Goal: Task Accomplishment & Management: Use online tool/utility

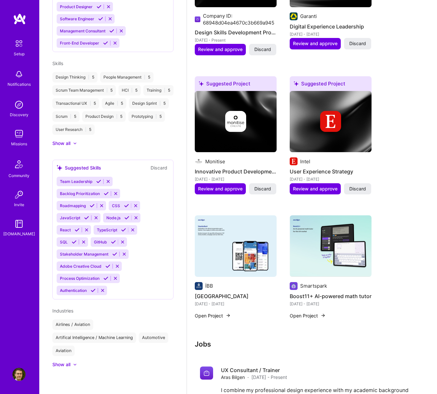
scroll to position [589, 0]
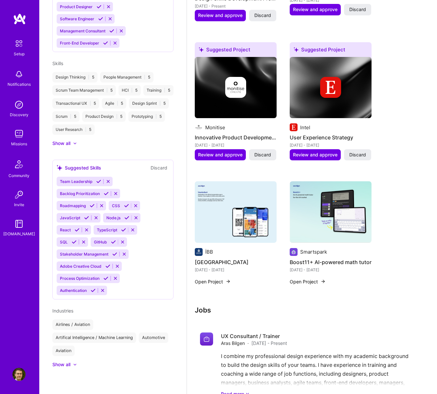
click at [12, 171] on img at bounding box center [19, 164] width 16 height 16
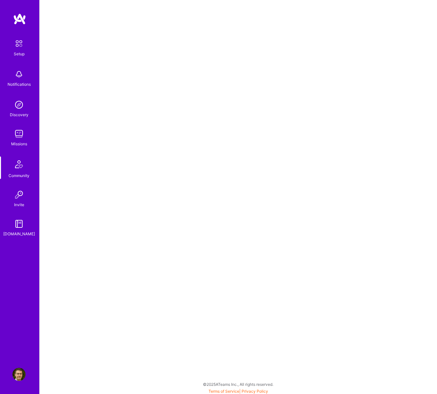
click at [24, 78] on img at bounding box center [18, 74] width 13 height 13
click at [20, 106] on img at bounding box center [18, 104] width 13 height 13
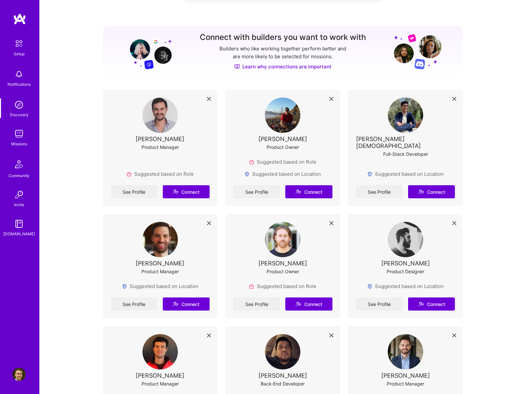
scroll to position [115, 0]
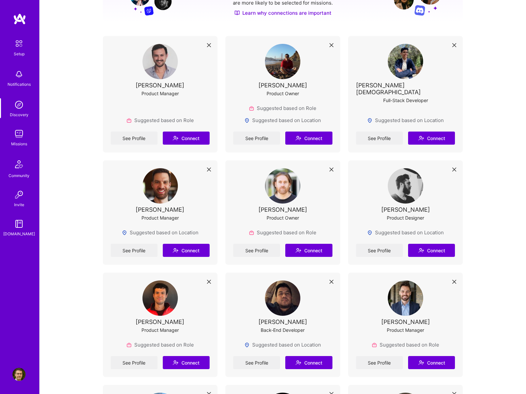
click at [20, 137] on img at bounding box center [18, 133] width 13 height 13
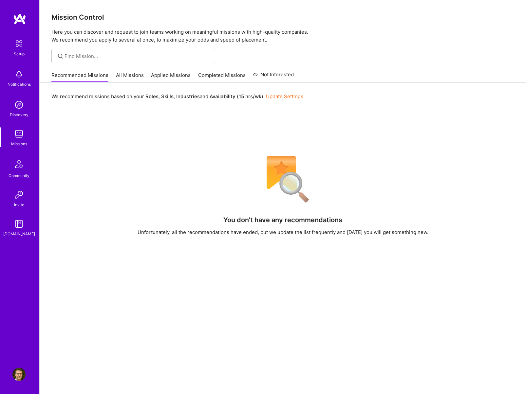
click at [136, 76] on link "All Missions" at bounding box center [130, 77] width 28 height 11
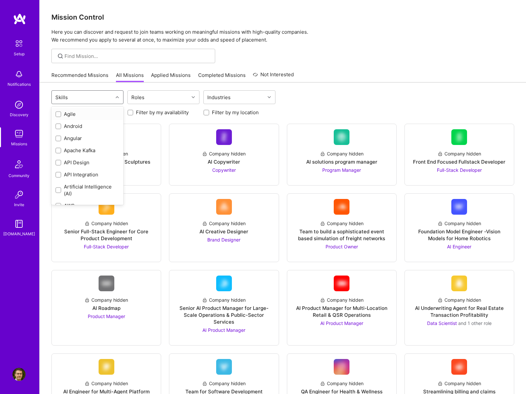
click at [105, 102] on div "Skills" at bounding box center [82, 97] width 61 height 13
click at [64, 123] on div "Product Design" at bounding box center [87, 121] width 64 height 7
checkbox input "true"
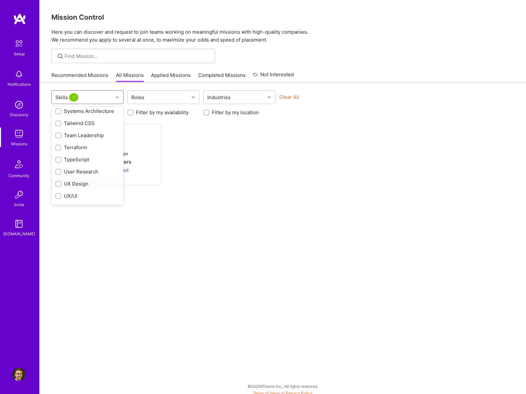
scroll to position [840, 0]
click at [76, 161] on div "UX Design" at bounding box center [87, 161] width 64 height 7
checkbox input "true"
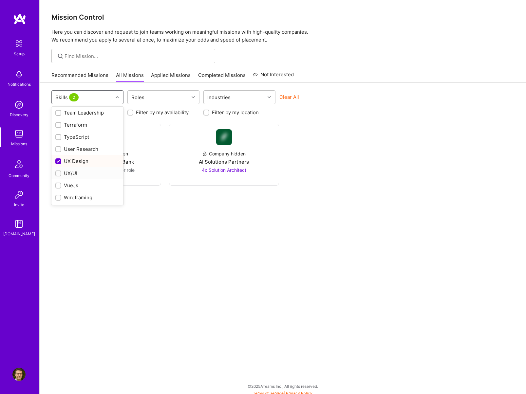
click at [67, 173] on div "UX/UI" at bounding box center [87, 173] width 64 height 7
checkbox input "true"
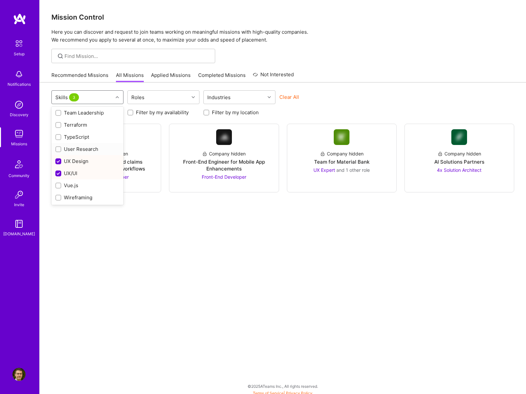
click at [77, 150] on div "User Research" at bounding box center [87, 149] width 64 height 7
checkbox input "true"
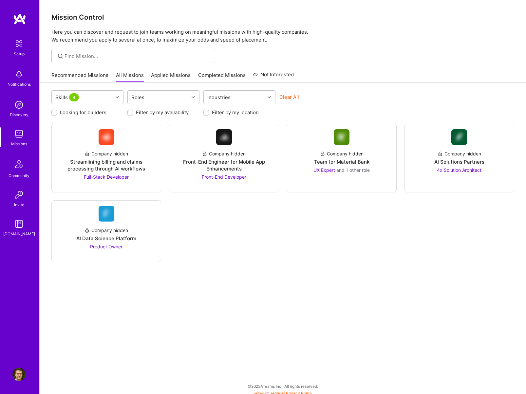
click at [390, 100] on div "Skills 4 Roles Industries Clear All" at bounding box center [282, 97] width 463 height 15
click at [341, 160] on div "Team for Material Bank" at bounding box center [341, 161] width 55 height 7
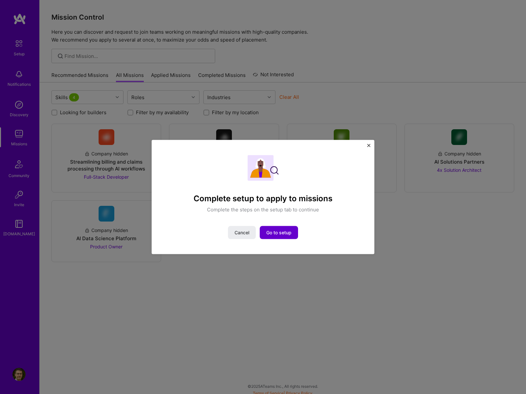
click at [280, 231] on span "Go to setup" at bounding box center [278, 232] width 25 height 7
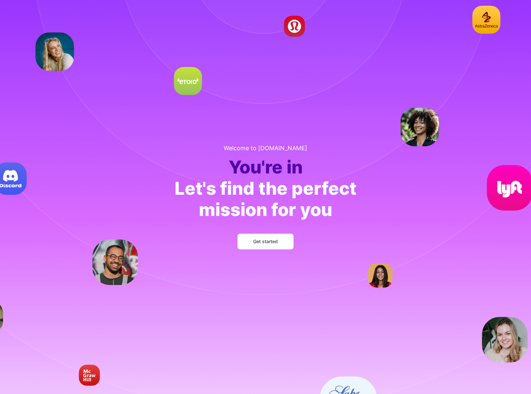
click at [265, 244] on span "Get started" at bounding box center [265, 241] width 25 height 7
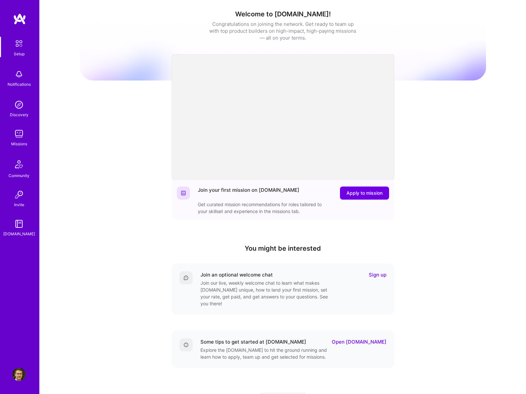
scroll to position [30, 0]
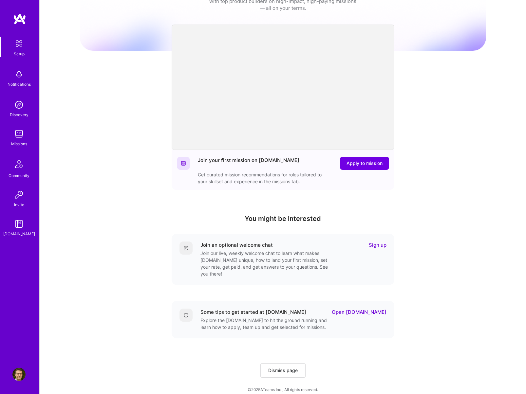
click at [367, 309] on link "Open A.Guide" at bounding box center [359, 312] width 55 height 7
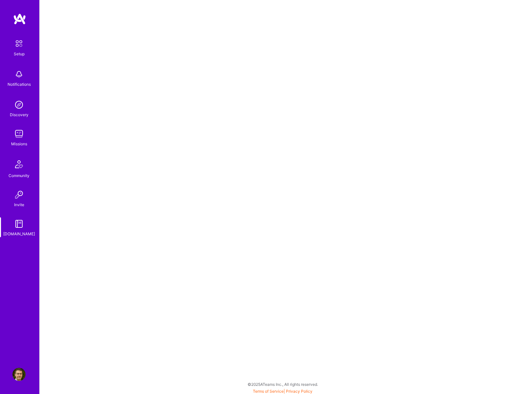
click at [19, 143] on div "Missions" at bounding box center [19, 143] width 16 height 7
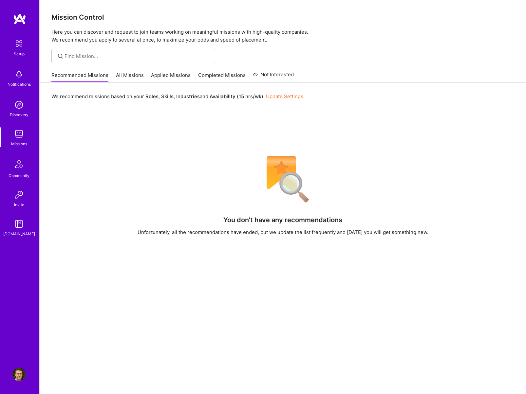
click at [124, 74] on link "All Missions" at bounding box center [130, 77] width 28 height 11
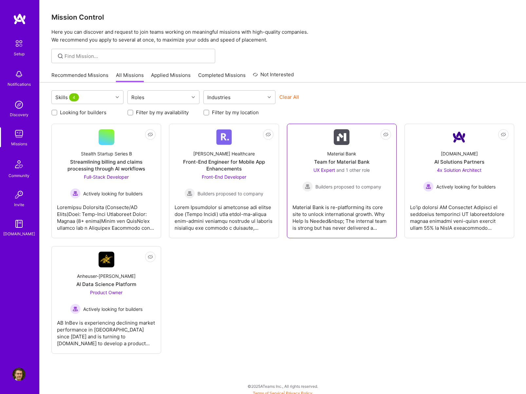
click at [338, 212] on div "Material Bank is re-platforming its core site to unlock international growth. W…" at bounding box center [341, 215] width 99 height 33
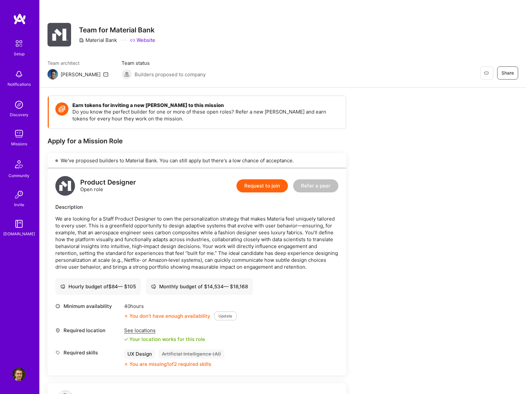
click at [149, 41] on link "Website" at bounding box center [142, 40] width 25 height 7
click at [25, 138] on img at bounding box center [18, 133] width 13 height 13
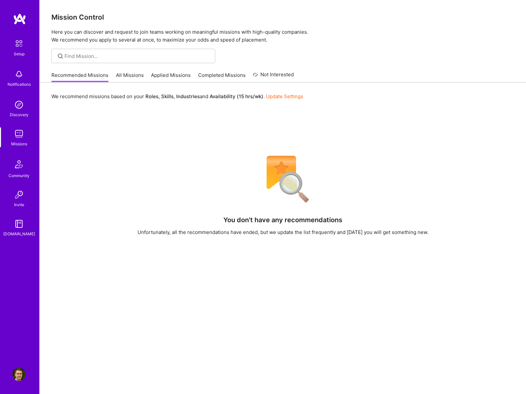
click at [129, 74] on link "All Missions" at bounding box center [130, 77] width 28 height 11
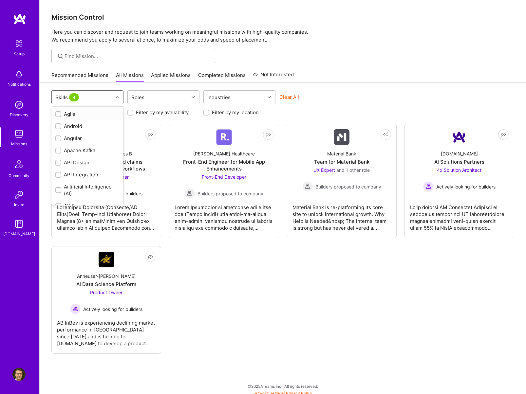
click at [112, 99] on div "Skills 4" at bounding box center [82, 97] width 61 height 13
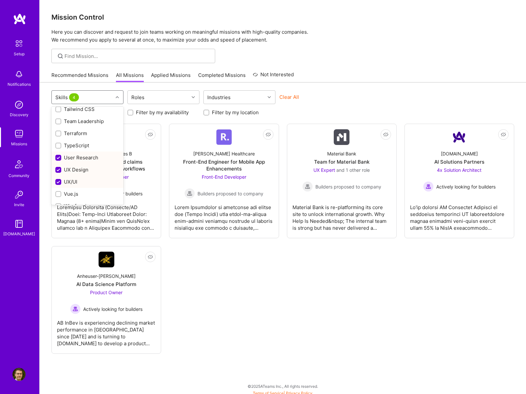
scroll to position [840, 0]
click at [69, 174] on div "UX/UI" at bounding box center [87, 173] width 64 height 7
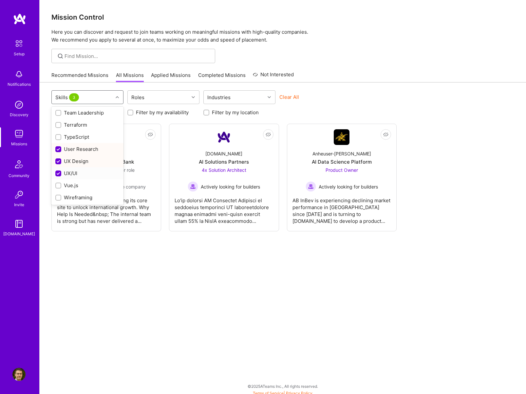
checkbox input "false"
click at [68, 161] on div "UX Design" at bounding box center [87, 161] width 64 height 7
checkbox input "false"
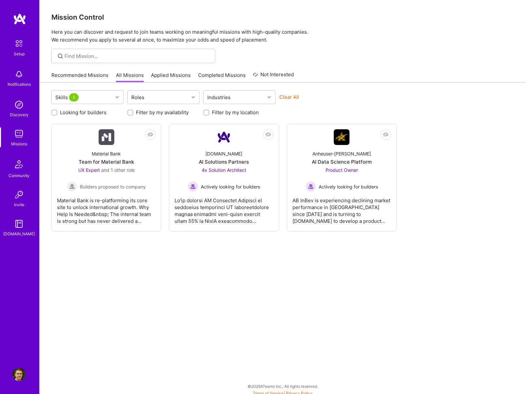
click at [216, 307] on div "Skills 2 Roles Industries Clear All Looking for builders Filter by my availabil…" at bounding box center [283, 239] width 486 height 315
click at [221, 210] on div at bounding box center [223, 208] width 99 height 33
click at [75, 100] on span "2" at bounding box center [73, 97] width 9 height 8
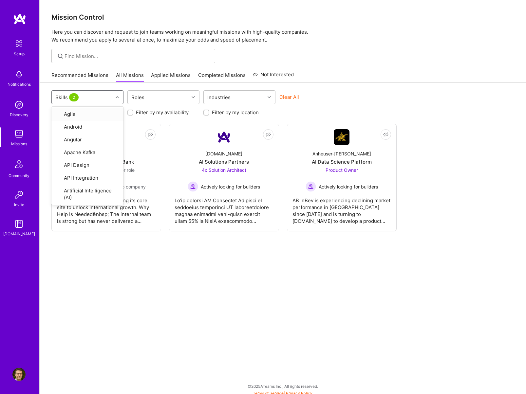
click at [87, 96] on div "Skills 2" at bounding box center [82, 97] width 61 height 13
click at [55, 139] on div "Product Design" at bounding box center [87, 138] width 72 height 12
checkbox input "false"
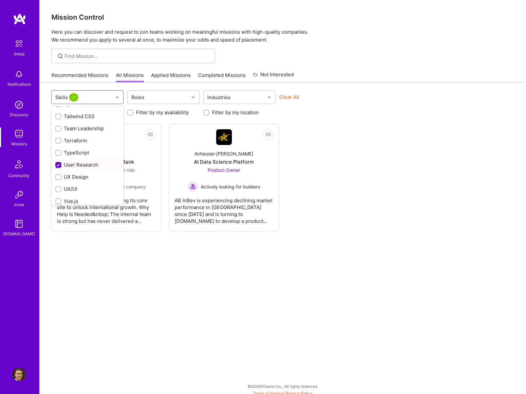
scroll to position [826, 0]
click at [58, 154] on input "checkbox" at bounding box center [59, 151] width 6 height 6
checkbox input "false"
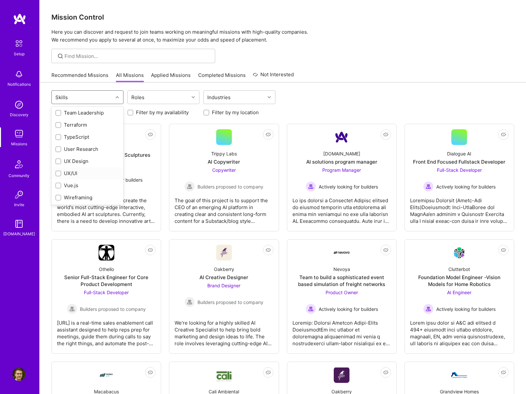
scroll to position [840, 0]
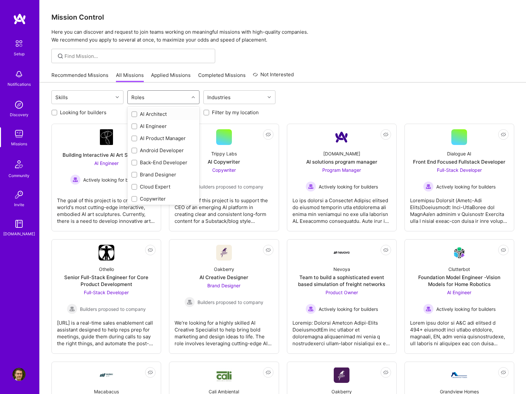
click at [168, 100] on div "Roles" at bounding box center [158, 97] width 61 height 13
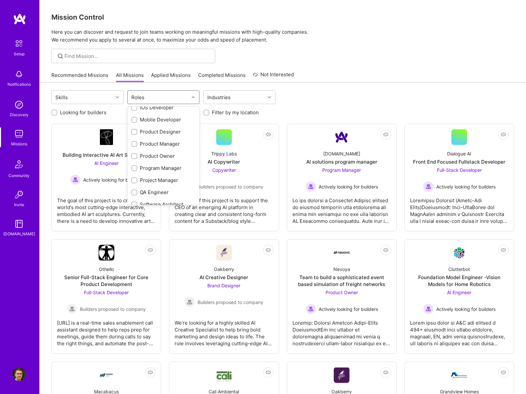
scroll to position [244, 0]
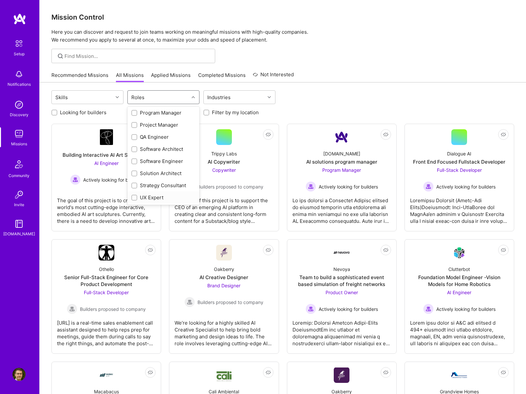
click at [133, 199] on input "checkbox" at bounding box center [135, 198] width 5 height 5
checkbox input "true"
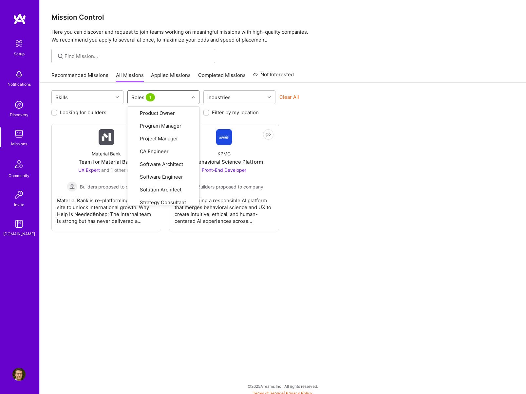
click at [327, 204] on div "Not Interested Material Bank Team for Material Bank UX Expert and 1 other role …" at bounding box center [282, 178] width 463 height 108
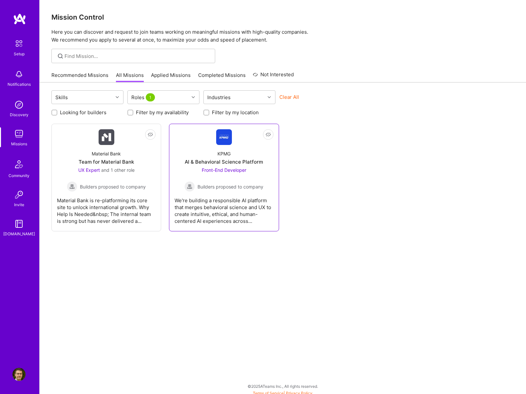
click at [234, 187] on span "Builders proposed to company" at bounding box center [230, 186] width 66 height 7
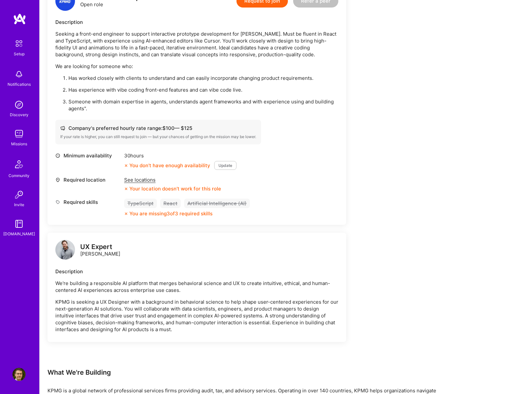
scroll to position [229, 0]
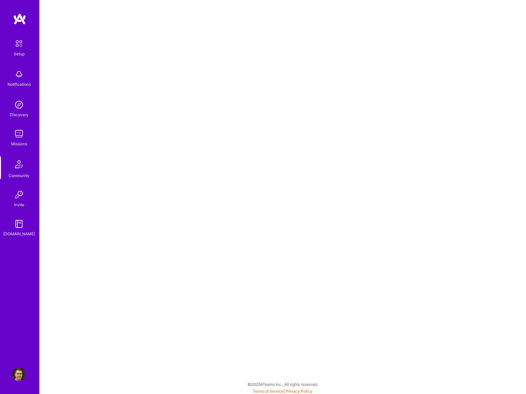
click at [22, 166] on img at bounding box center [19, 164] width 16 height 16
click at [14, 102] on img at bounding box center [18, 104] width 13 height 13
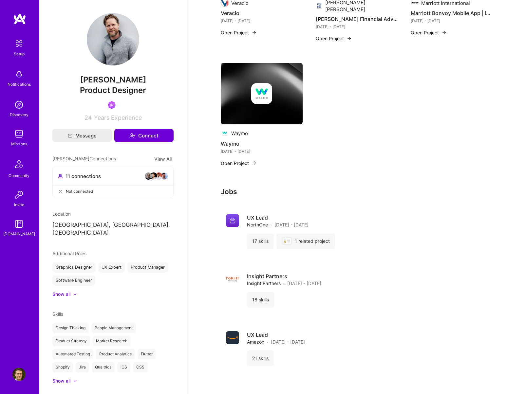
click at [290, 67] on img at bounding box center [262, 94] width 82 height 62
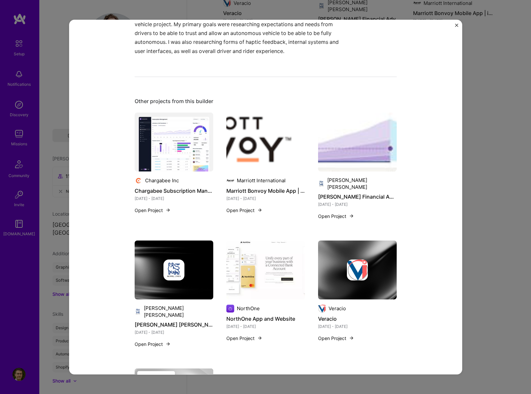
scroll to position [131, 0]
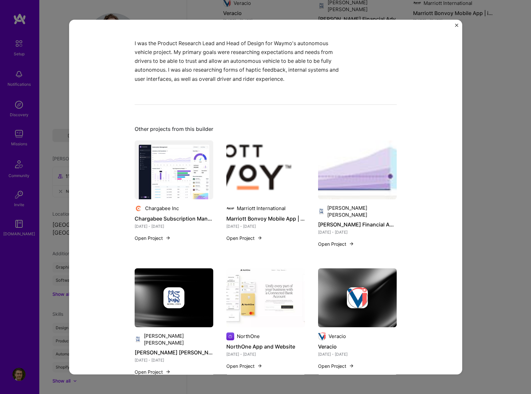
click at [165, 174] on img at bounding box center [174, 169] width 79 height 59
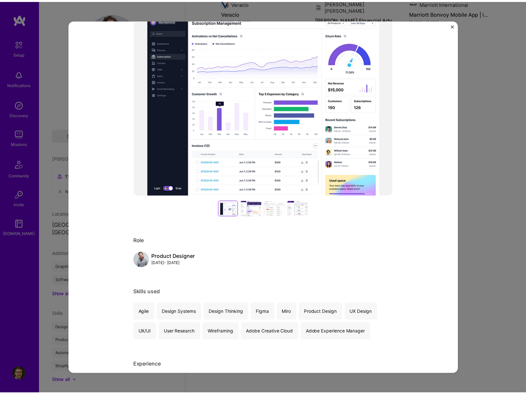
scroll to position [33, 0]
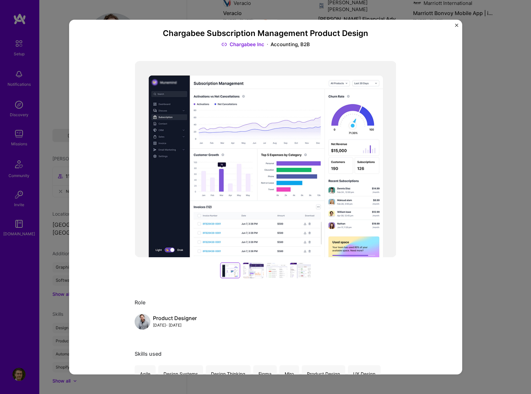
click at [456, 25] on img "Close" at bounding box center [456, 25] width 3 height 3
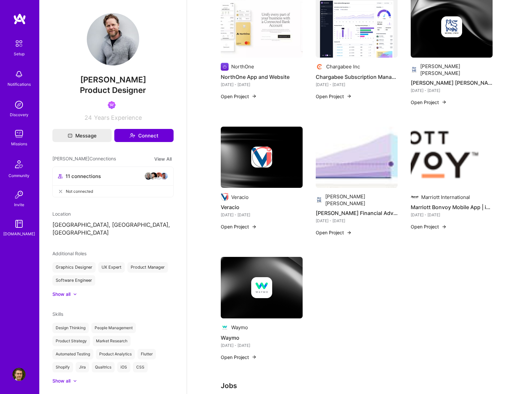
scroll to position [131, 0]
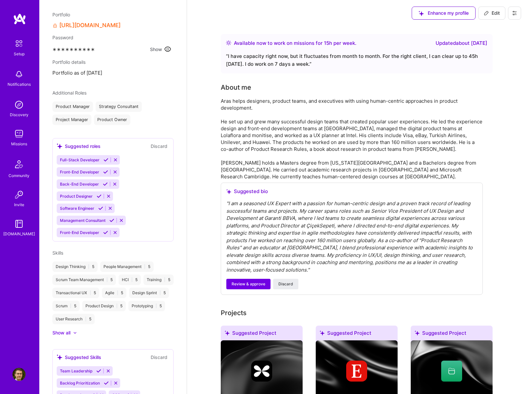
scroll to position [239, 0]
